Goal: Consume media (video, audio)

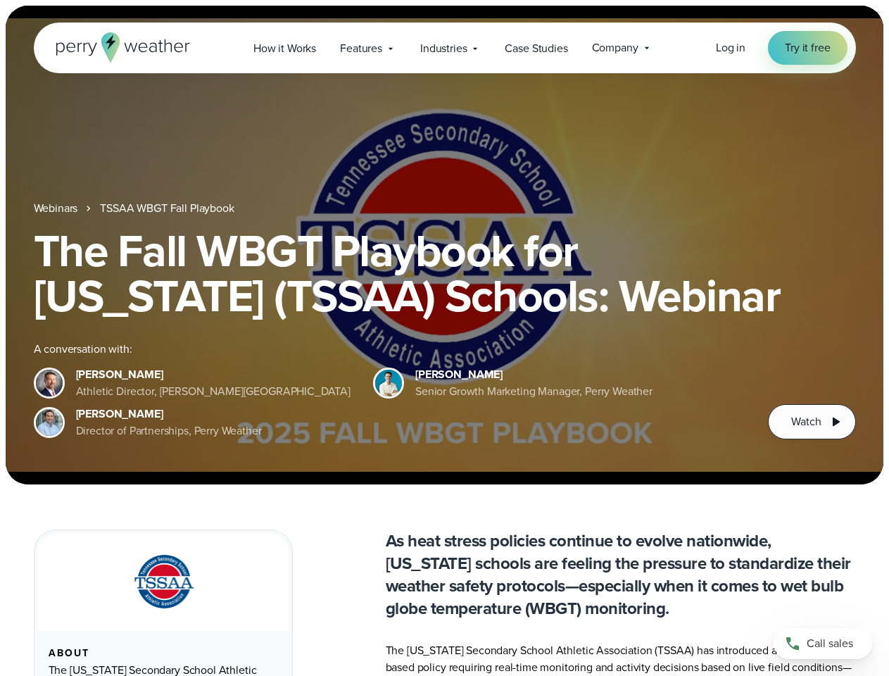
click at [444, 338] on div "The Fall WBGT Playbook for [US_STATE] (TSSAA) Schools: Webinar A conversation w…" at bounding box center [445, 333] width 822 height 211
click at [444, 48] on span "Industries" at bounding box center [443, 48] width 46 height 17
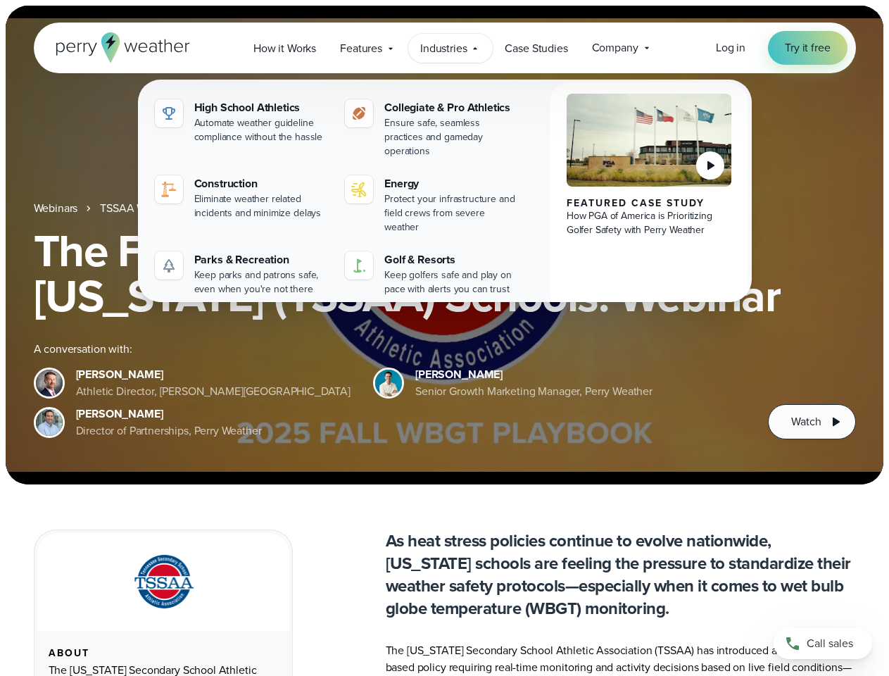
click at [444, 245] on h1 "The Fall WBGT Playbook for [US_STATE] (TSSAA) Schools: Webinar" at bounding box center [445, 273] width 822 height 90
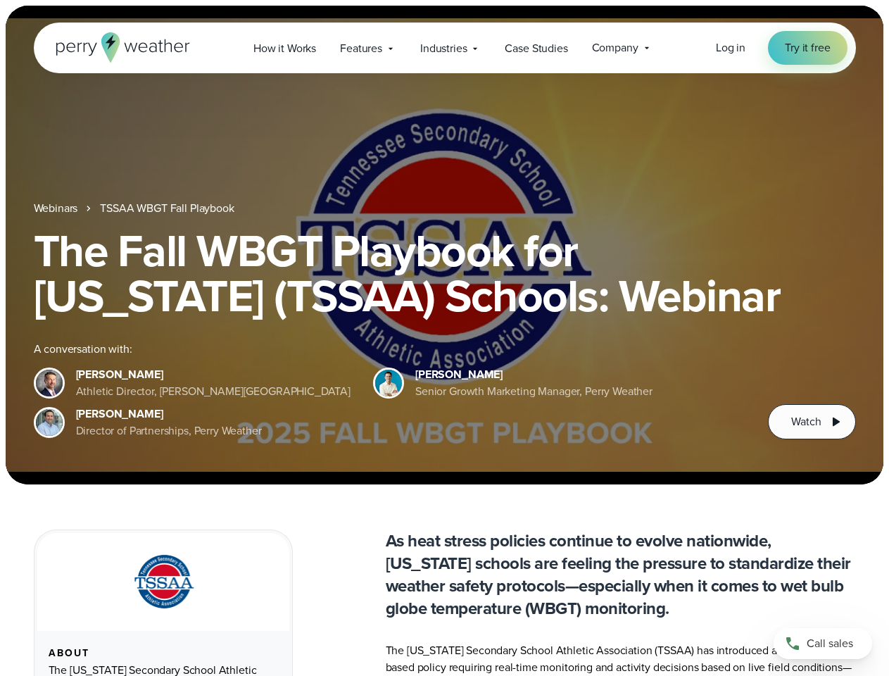
click at [168, 208] on link "TSSAA WBGT Fall Playbook" at bounding box center [167, 208] width 134 height 17
click at [811, 422] on span "Watch" at bounding box center [806, 421] width 30 height 17
